Goal: Task Accomplishment & Management: Manage account settings

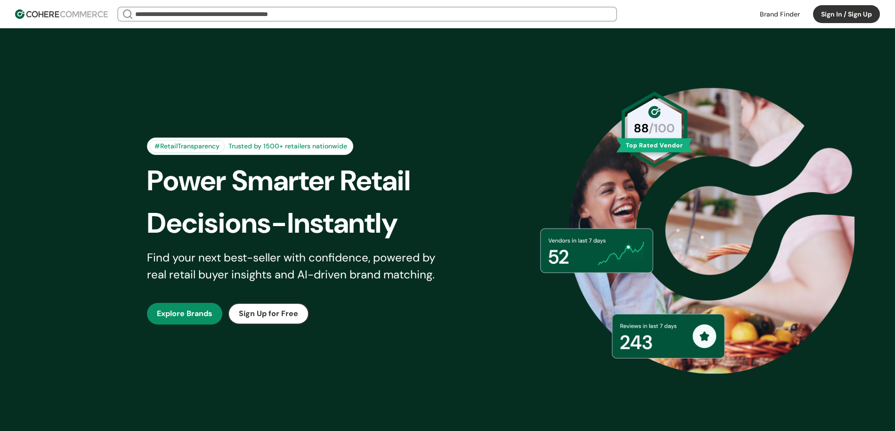
click at [847, 16] on button "Sign In / Sign Up" at bounding box center [846, 14] width 67 height 18
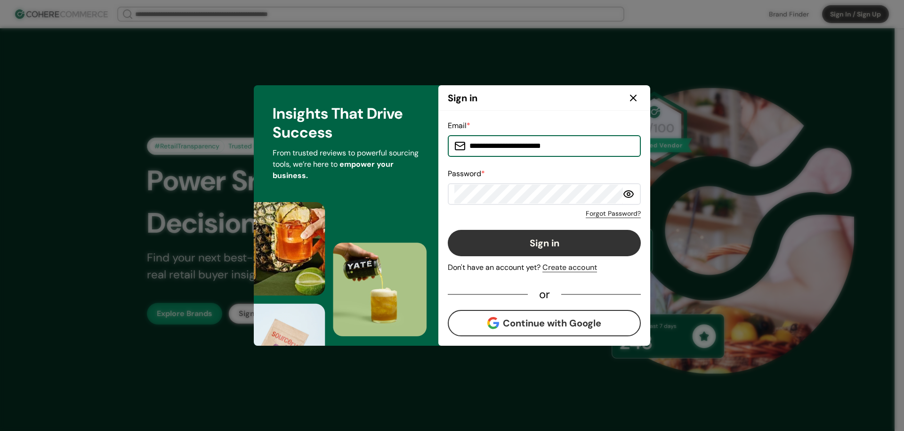
click at [492, 153] on input "**********" at bounding box center [550, 146] width 169 height 19
type input "**********"
click at [531, 245] on button "Sign in" at bounding box center [544, 243] width 193 height 26
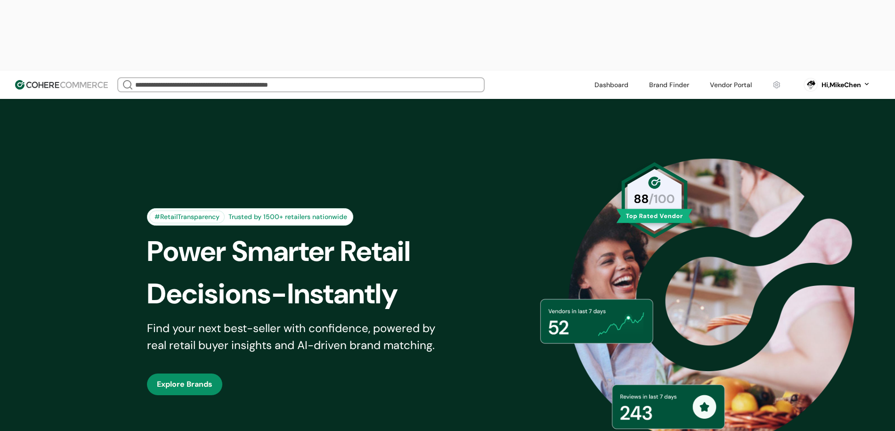
click at [730, 78] on link at bounding box center [730, 85] width 53 height 14
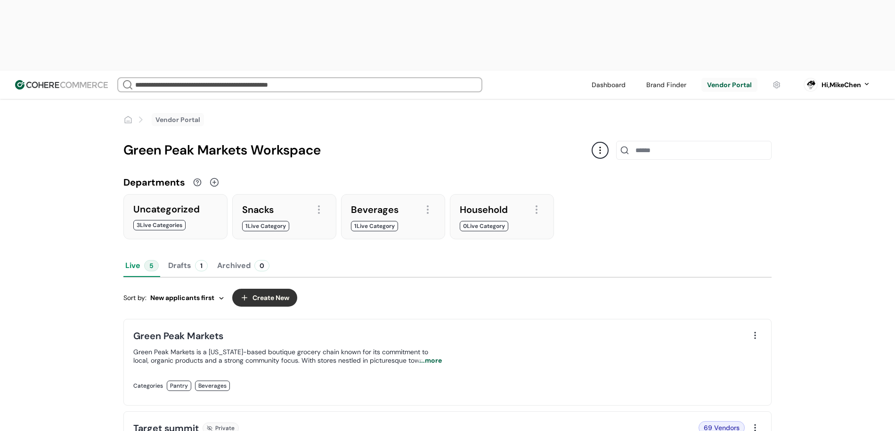
scroll to position [91, 0]
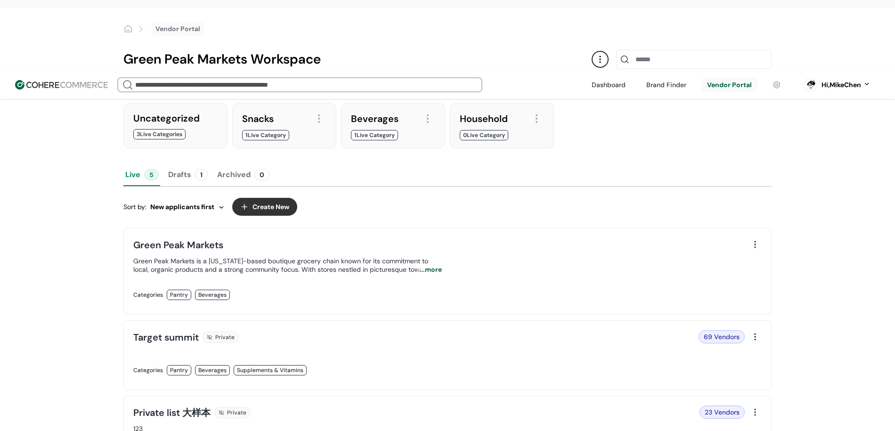
click at [442, 380] on link at bounding box center [287, 380] width 308 height 0
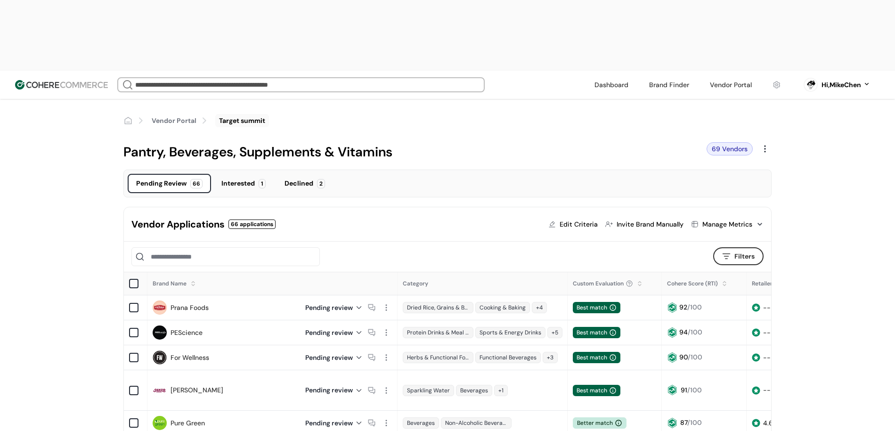
click at [386, 301] on div at bounding box center [386, 307] width 12 height 12
click at [300, 178] on div "Declined" at bounding box center [298, 183] width 29 height 10
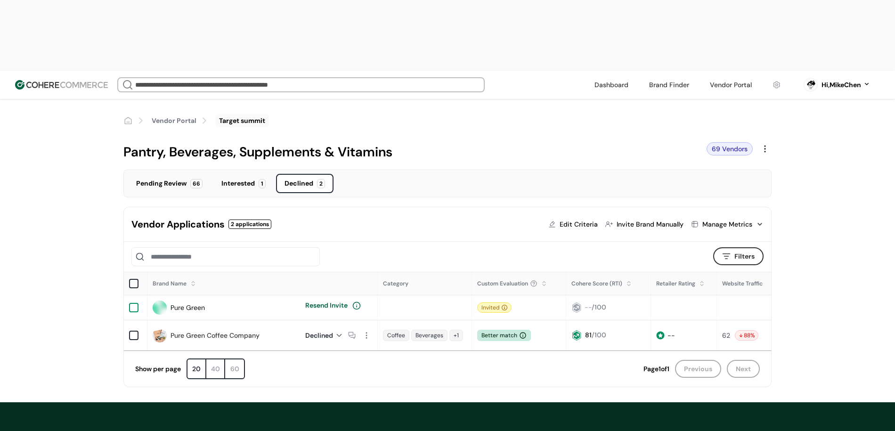
click at [131, 303] on div at bounding box center [133, 307] width 9 height 9
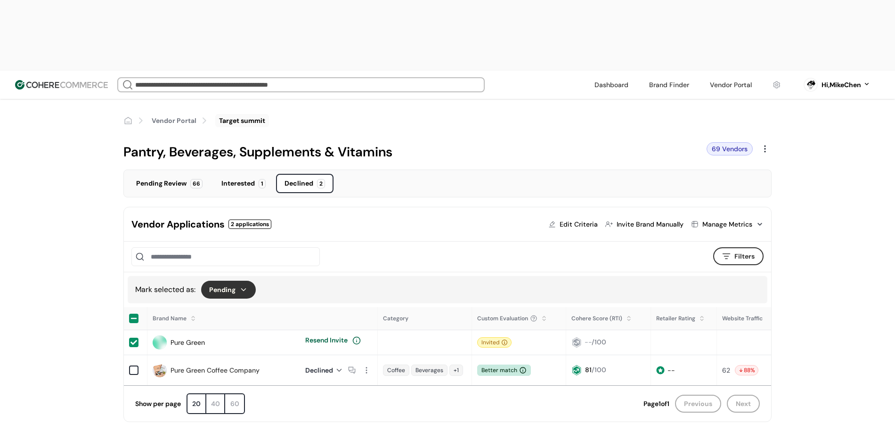
click at [230, 281] on button "Pending" at bounding box center [228, 290] width 55 height 18
click at [330, 207] on div "Vendor Applications 2 applications Edit Criteria Invite Brand Manually Manage M…" at bounding box center [447, 224] width 647 height 34
click at [137, 338] on div at bounding box center [133, 342] width 9 height 9
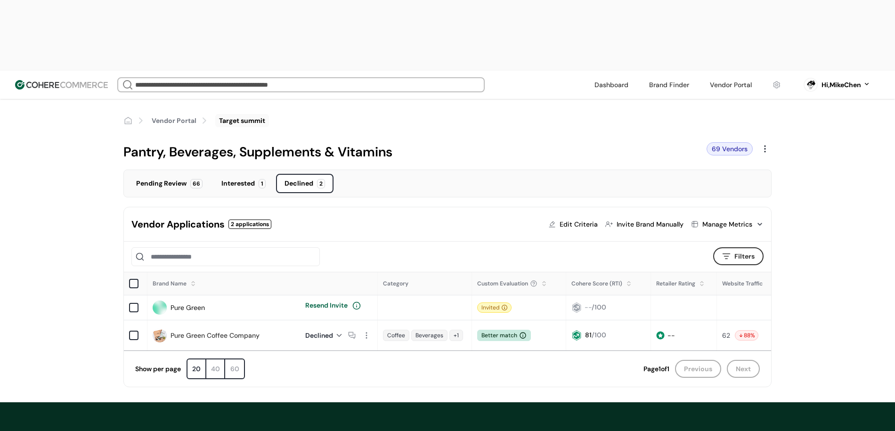
click at [178, 178] on div "Pending Review" at bounding box center [161, 183] width 50 height 10
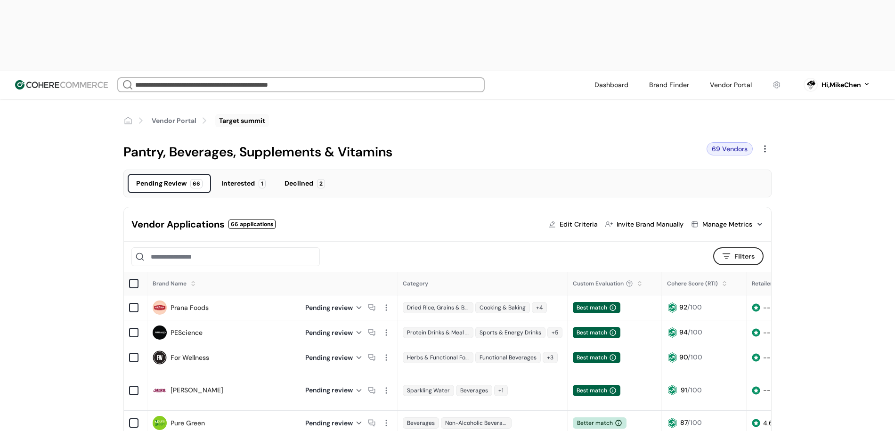
click at [725, 219] on div "Manage Metrics" at bounding box center [727, 224] width 50 height 10
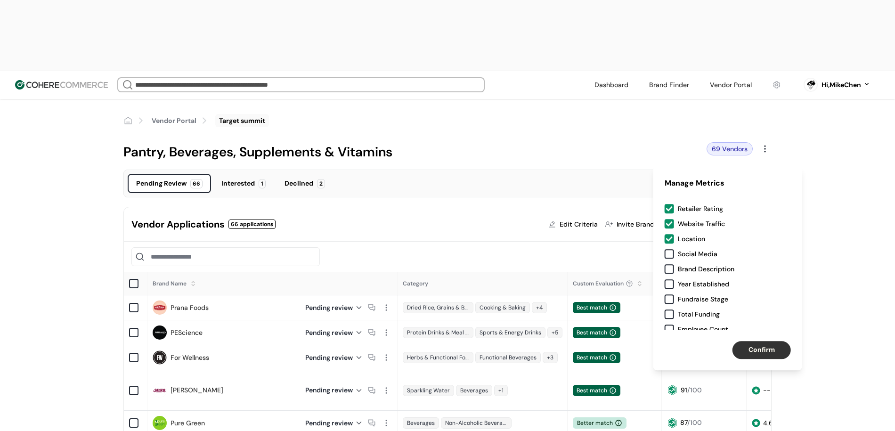
scroll to position [10, 0]
click at [694, 259] on div "Category Retailer Rating Website Traffic Location Social Media Brand Descriptio…" at bounding box center [727, 264] width 149 height 129
click at [695, 257] on div "Social Media" at bounding box center [698, 254] width 40 height 9
click at [750, 353] on button "Confirm" at bounding box center [761, 350] width 58 height 18
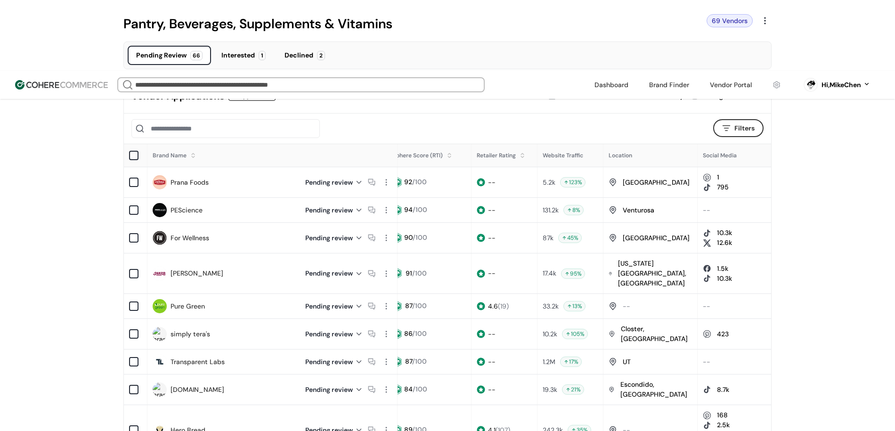
scroll to position [0, 0]
